Goal: Task Accomplishment & Management: Use online tool/utility

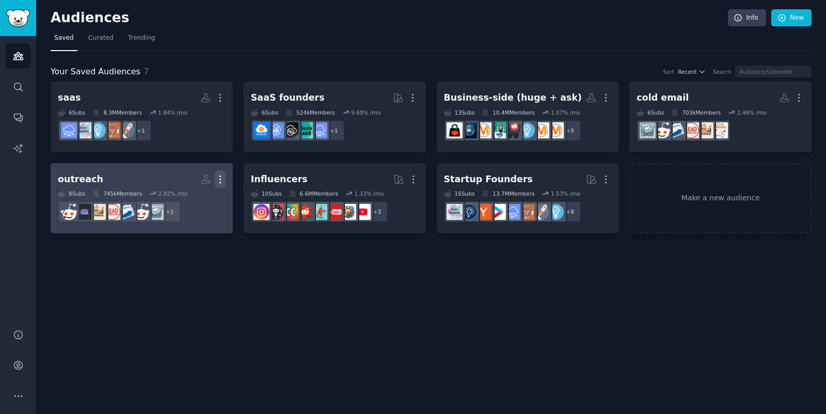
click at [218, 176] on icon "button" at bounding box center [220, 179] width 11 height 11
click at [196, 198] on p "Delete" at bounding box center [192, 201] width 24 height 11
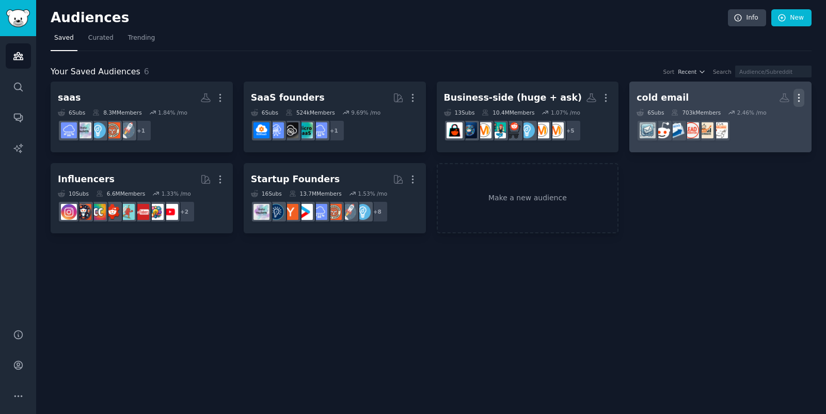
click at [800, 96] on icon "button" at bounding box center [799, 97] width 11 height 11
click at [763, 120] on p "Delete" at bounding box center [771, 119] width 24 height 11
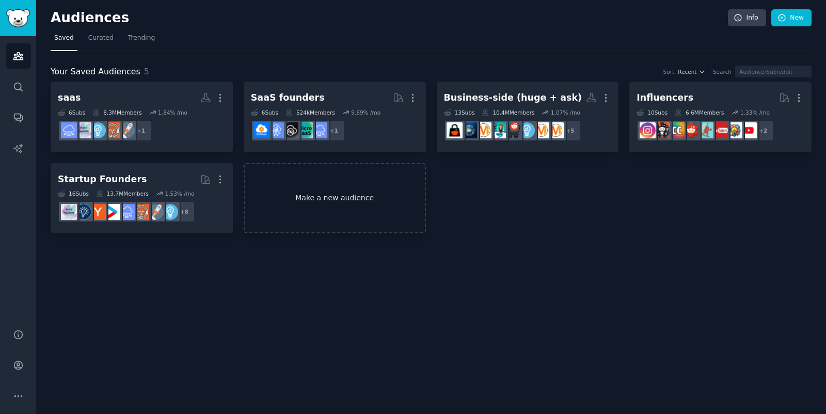
click at [336, 214] on link "Make a new audience" at bounding box center [335, 198] width 182 height 71
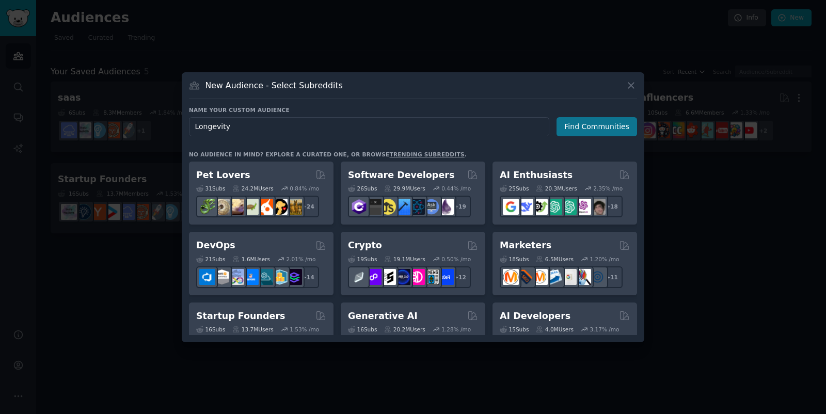
type input "Longevity"
click at [592, 127] on button "Find Communities" at bounding box center [597, 126] width 81 height 19
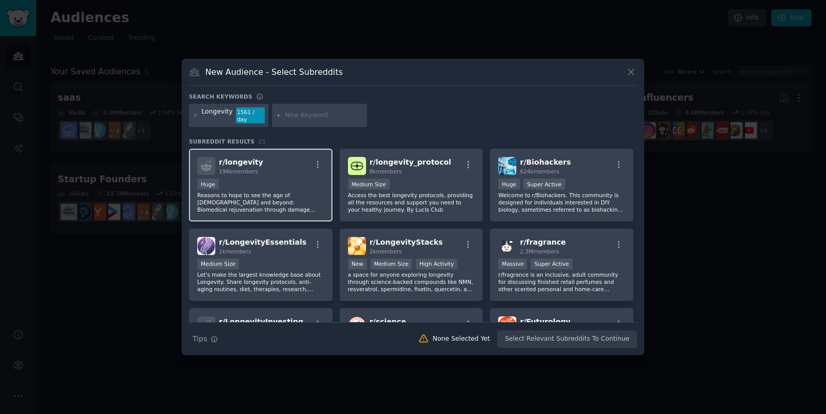
click at [253, 180] on div "Huge" at bounding box center [260, 185] width 127 height 13
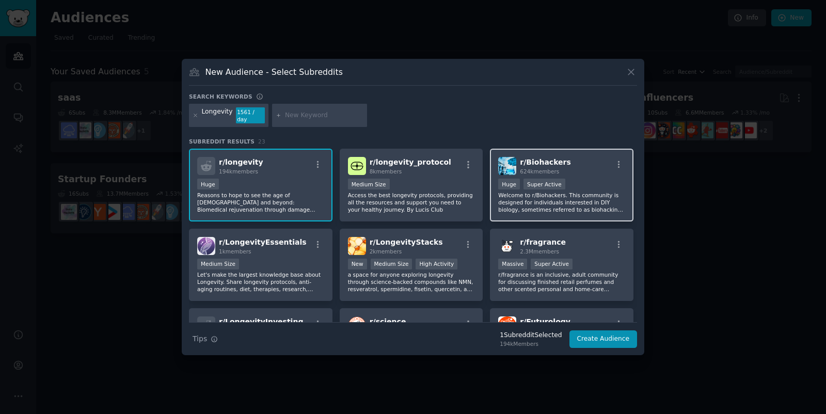
click at [585, 179] on div "100,000 - 1,000,000 members Huge Super Active" at bounding box center [561, 185] width 127 height 13
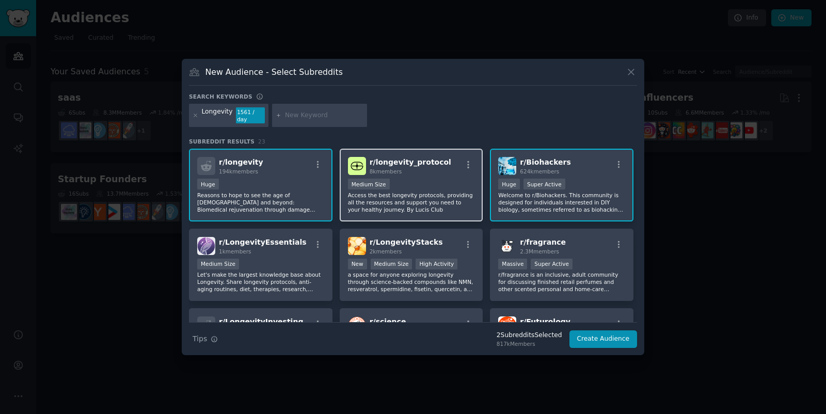
click at [434, 195] on p "Access the best longevity protocols, providing all the resources and support yo…" at bounding box center [411, 203] width 127 height 22
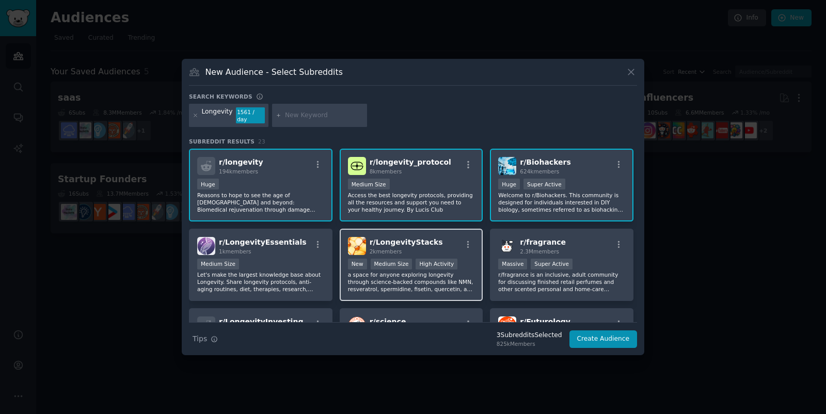
click at [439, 239] on div "r/ LongevityStacks 2k members" at bounding box center [411, 246] width 127 height 18
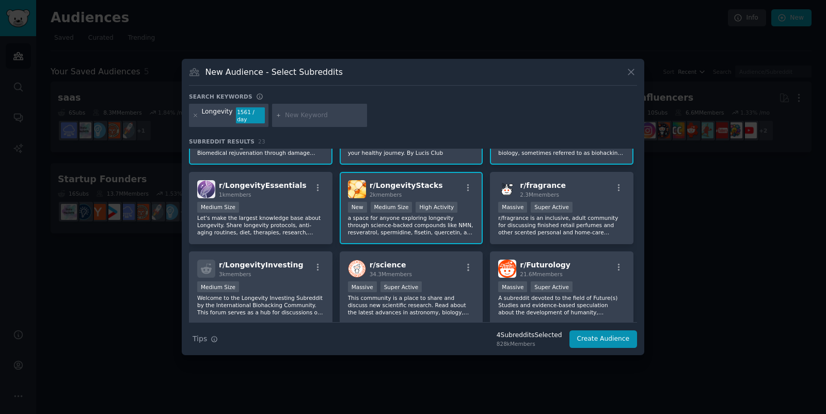
scroll to position [57, 0]
click at [289, 225] on p "Let's make the largest knowledge base about Longevity. Share longevity protocol…" at bounding box center [260, 225] width 127 height 22
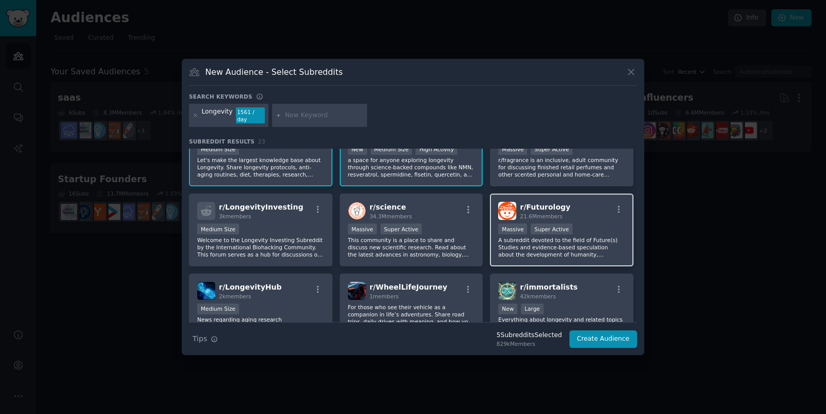
scroll to position [172, 0]
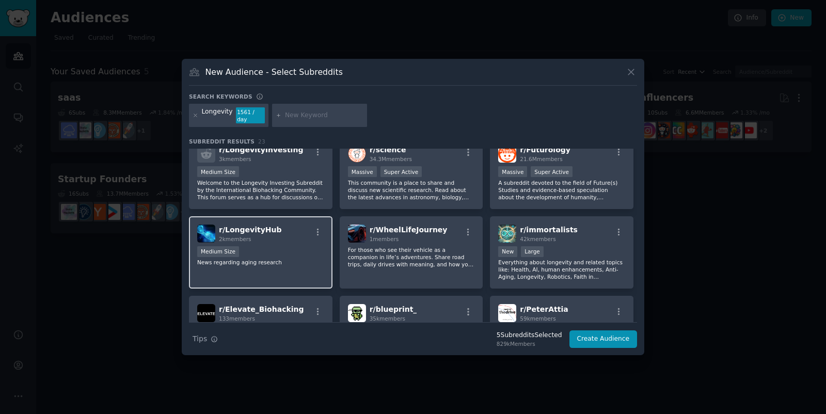
click at [302, 264] on div "r/ LongevityHub 2k members Medium Size News regarding aging research" at bounding box center [261, 252] width 144 height 73
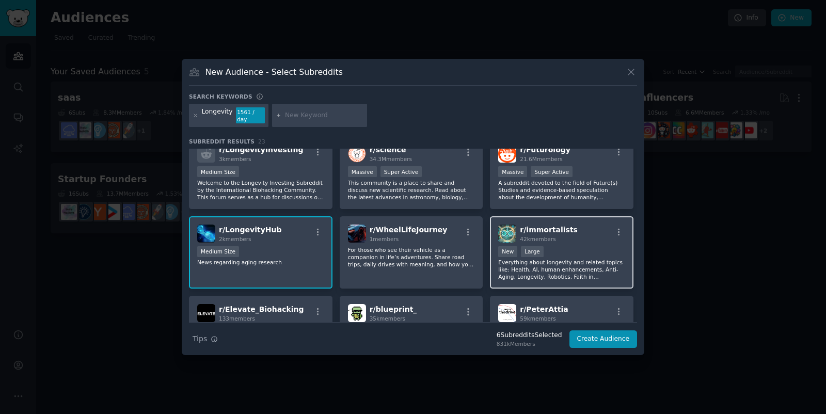
click at [596, 259] on p "Everything about longevity and related topics like: Health, AI, human enhanceme…" at bounding box center [561, 270] width 127 height 22
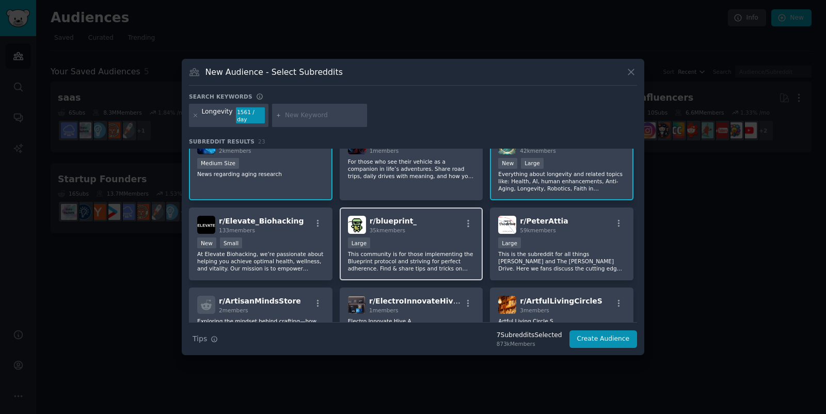
scroll to position [287, 0]
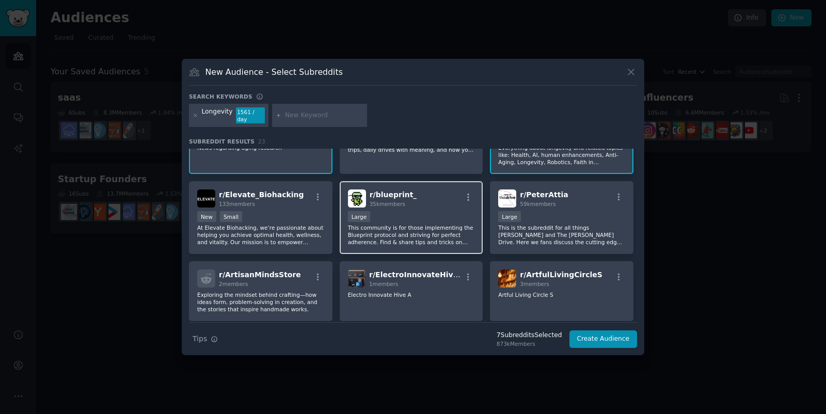
click at [455, 239] on p "This community is for those implementing the Blueprint protocol and striving fo…" at bounding box center [411, 235] width 127 height 22
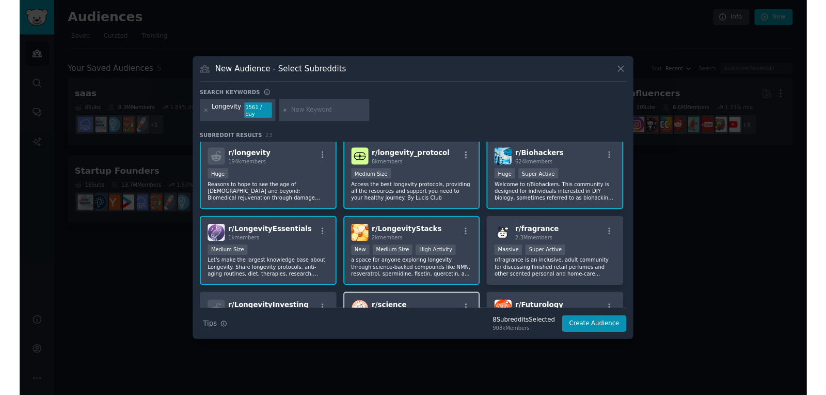
scroll to position [0, 0]
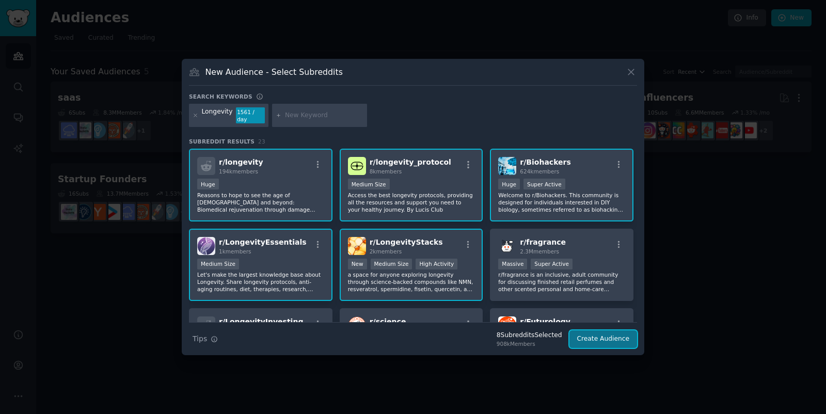
click at [621, 333] on button "Create Audience" at bounding box center [604, 340] width 68 height 18
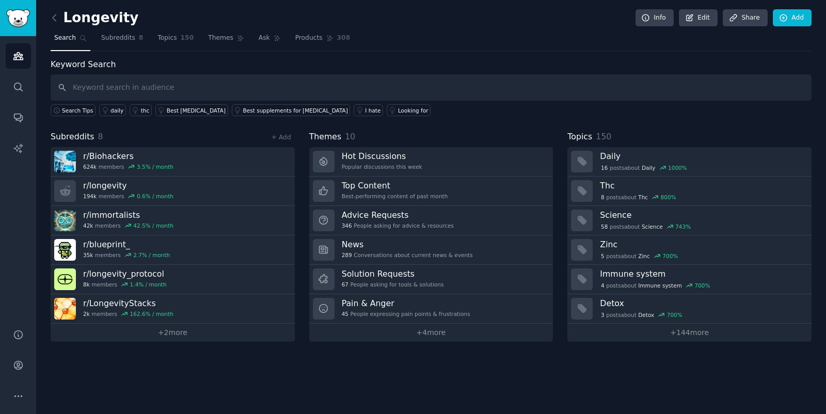
click at [573, 391] on div "Longevity Info Edit Share Add Search Subreddits 8 Topics 150 Themes Ask Product…" at bounding box center [431, 207] width 790 height 414
